Goal: Find contact information: Find contact information

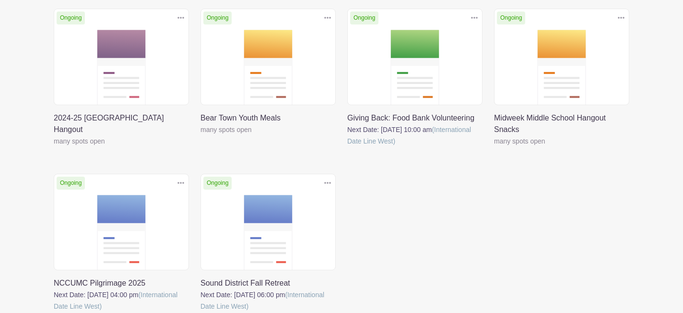
scroll to position [216, 0]
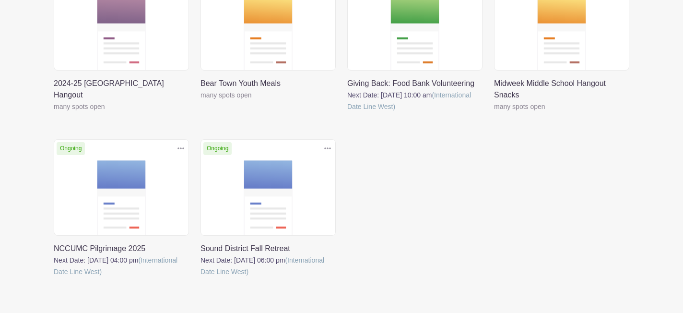
click at [200, 277] on link at bounding box center [200, 277] width 0 height 0
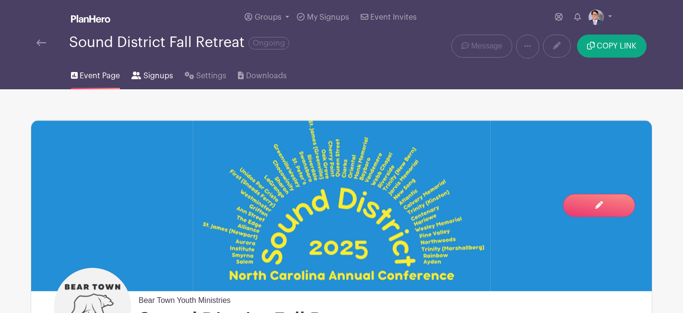
click at [163, 68] on link "Signups" at bounding box center [151, 74] width 41 height 31
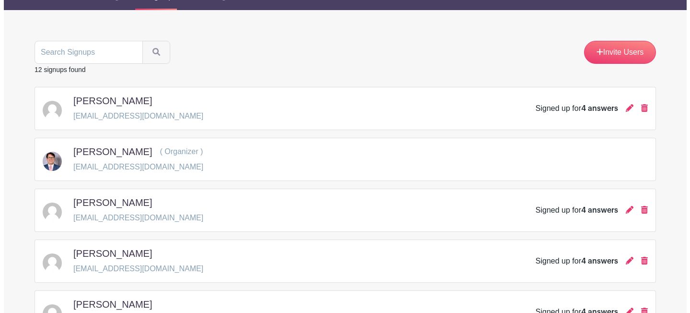
scroll to position [131, 0]
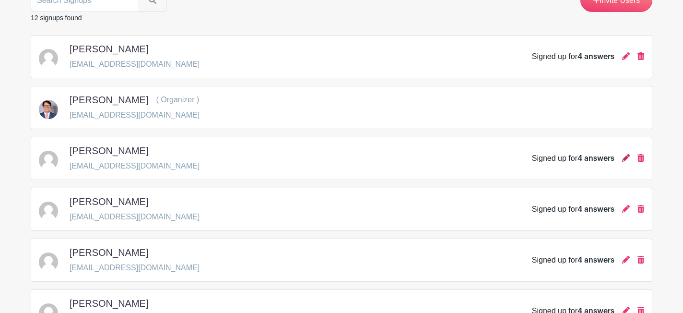
click at [627, 155] on icon at bounding box center [626, 158] width 8 height 8
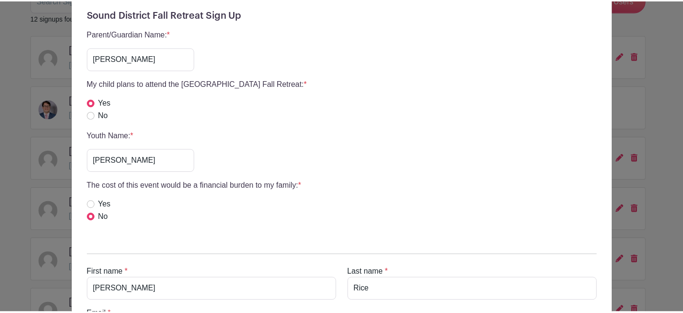
scroll to position [0, 0]
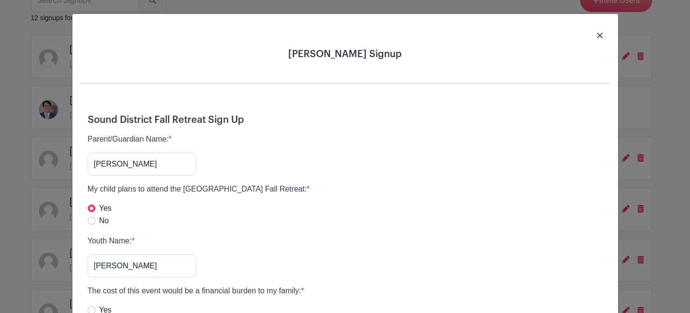
click at [598, 37] on img at bounding box center [600, 36] width 6 height 6
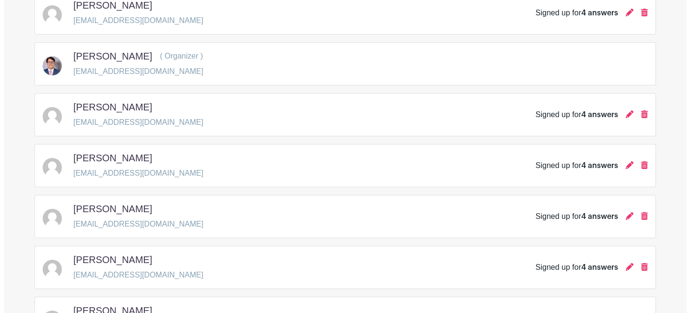
scroll to position [174, 0]
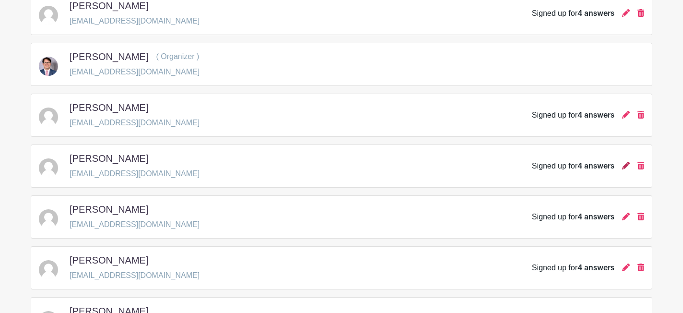
click at [628, 164] on icon at bounding box center [626, 166] width 8 height 8
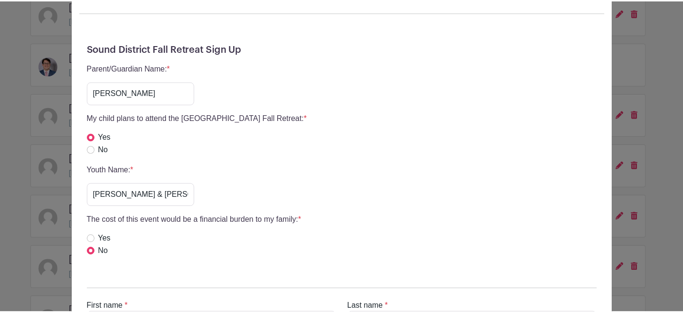
scroll to position [0, 0]
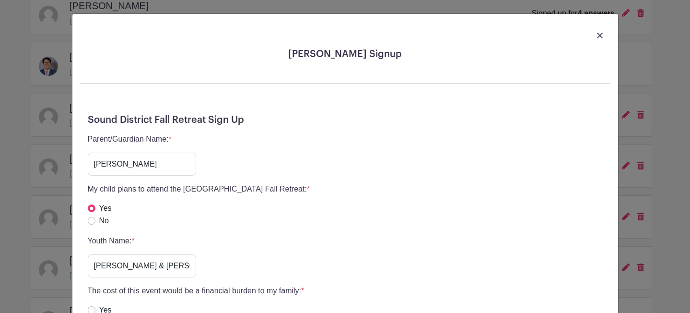
click at [589, 32] on div at bounding box center [345, 35] width 530 height 27
click at [597, 36] on img at bounding box center [600, 36] width 6 height 6
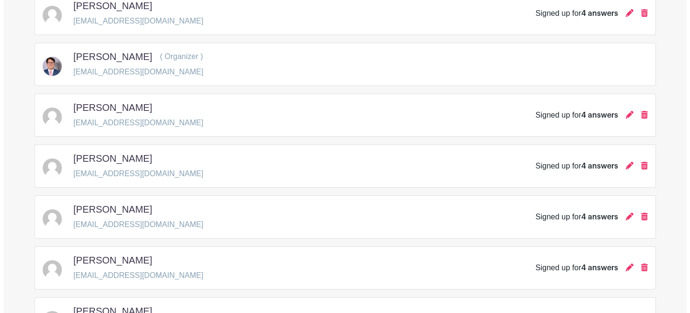
scroll to position [194, 0]
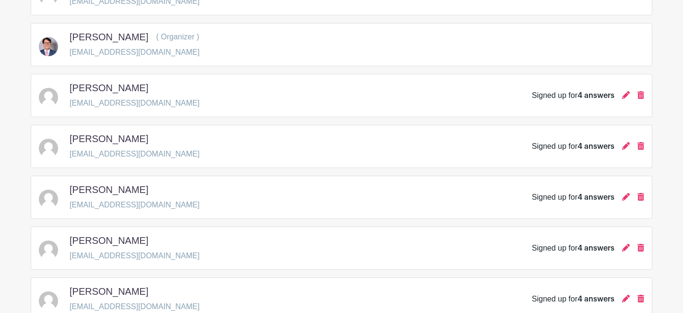
click at [620, 198] on div "Signed up for 4 answers" at bounding box center [588, 197] width 112 height 12
click at [622, 198] on icon at bounding box center [626, 197] width 8 height 8
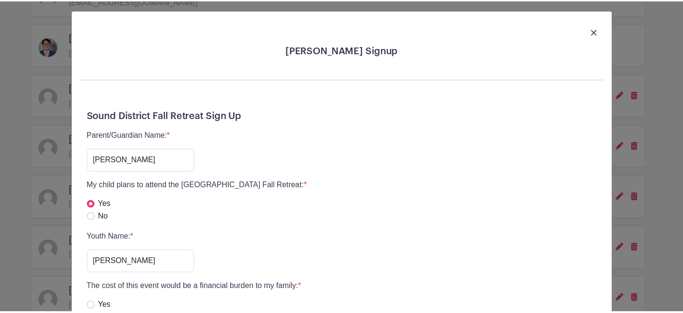
scroll to position [0, 0]
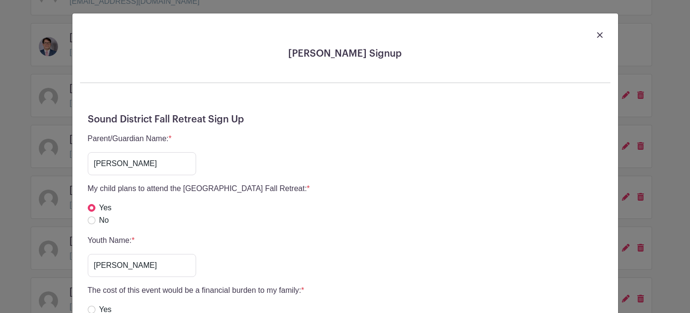
click at [592, 32] on div at bounding box center [345, 34] width 530 height 27
click at [596, 41] on div at bounding box center [345, 34] width 530 height 27
click at [597, 33] on img at bounding box center [600, 35] width 6 height 6
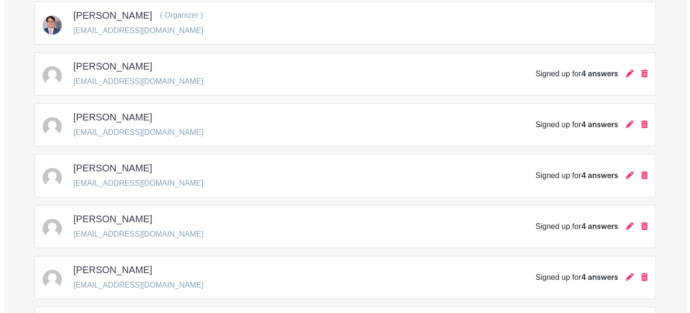
scroll to position [236, 0]
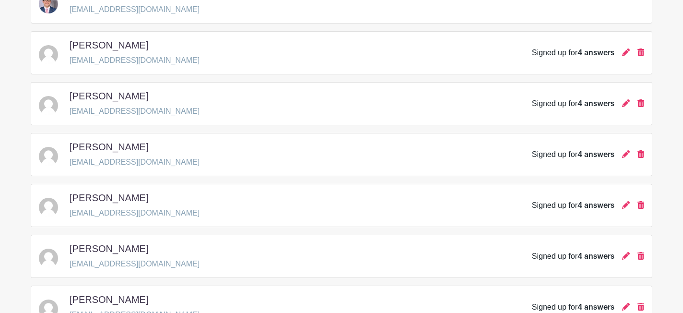
click at [585, 209] on span "4 answers" at bounding box center [595, 205] width 37 height 8
click at [625, 205] on icon at bounding box center [626, 205] width 8 height 8
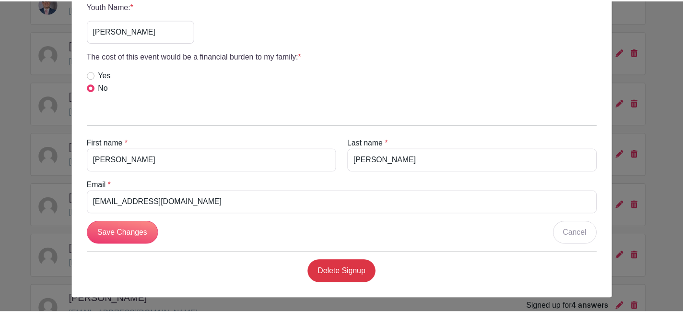
scroll to position [0, 0]
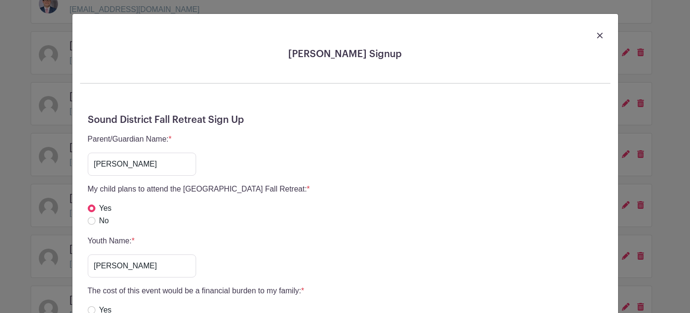
click at [599, 36] on div at bounding box center [345, 35] width 530 height 27
click at [598, 36] on img at bounding box center [600, 36] width 6 height 6
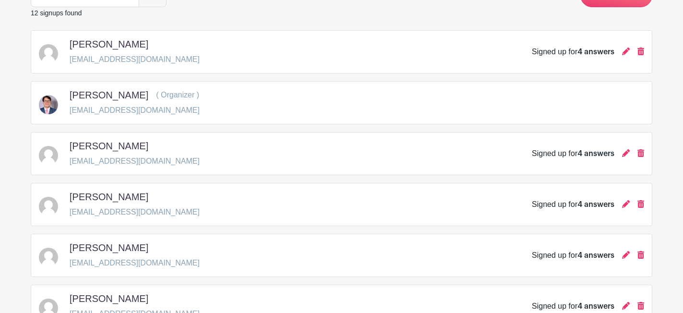
scroll to position [133, 0]
